Goal: Navigation & Orientation: Find specific page/section

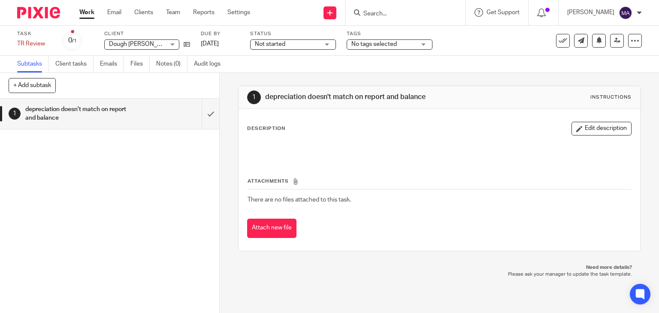
click at [91, 12] on link "Work" at bounding box center [86, 12] width 15 height 9
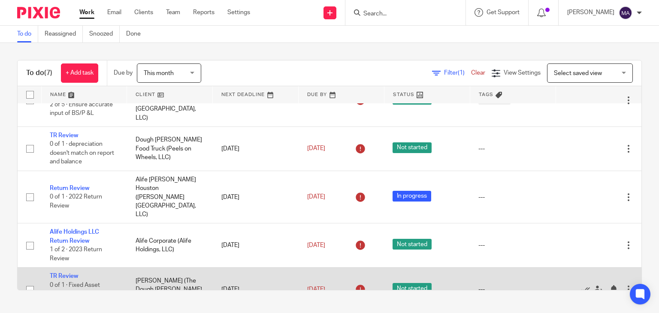
scroll to position [103, 0]
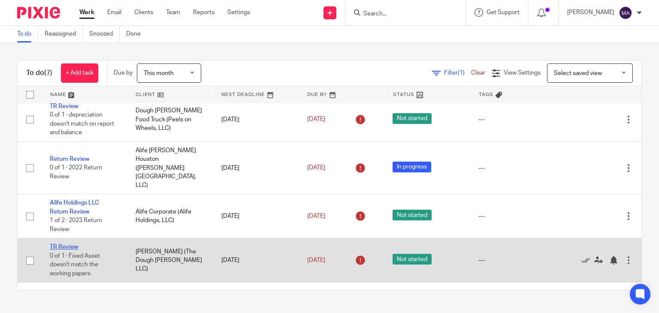
click at [69, 244] on link "TR Review" at bounding box center [64, 247] width 28 height 6
